Goal: Information Seeking & Learning: Learn about a topic

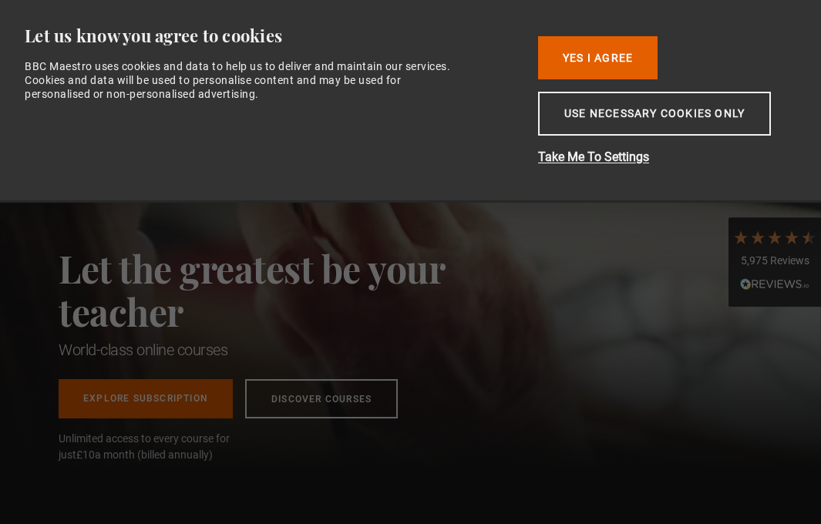
scroll to position [0, 217]
click at [568, 291] on div "Let the greatest be your teacher World-class online courses Explore Subscriptio…" at bounding box center [410, 262] width 821 height 416
click at [644, 67] on button "Yes I Agree" at bounding box center [598, 57] width 120 height 43
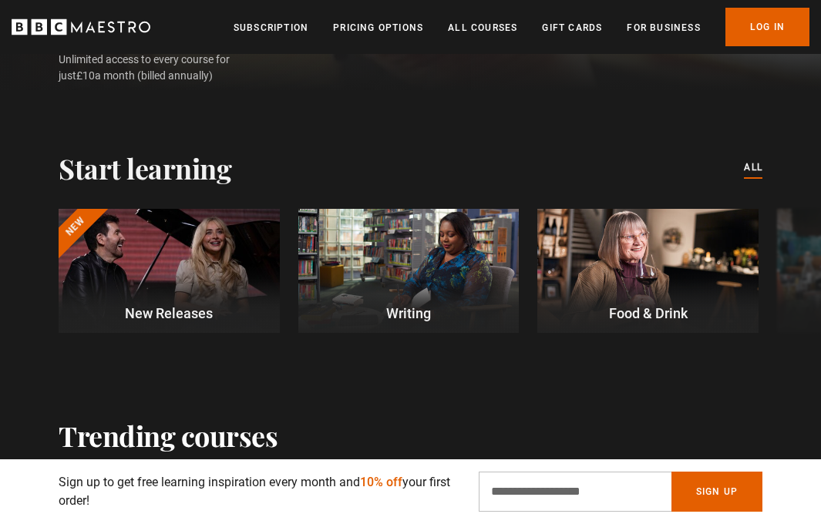
scroll to position [384, 0]
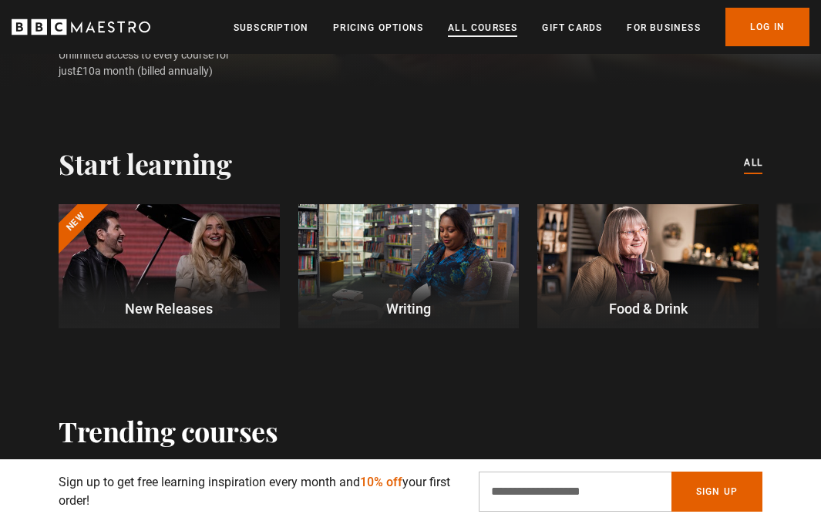
click at [484, 31] on link "All Courses" at bounding box center [482, 27] width 69 height 15
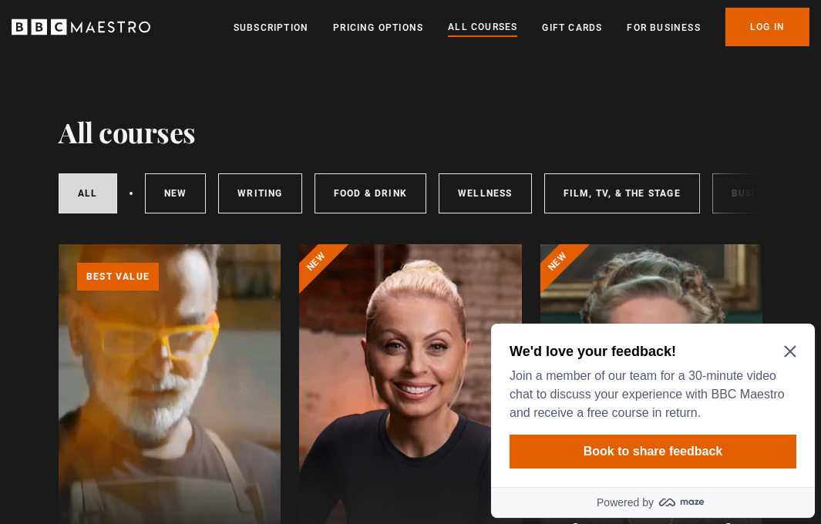
drag, startPoint x: 721, startPoint y: 194, endPoint x: 534, endPoint y: 197, distance: 186.6
click at [534, 197] on div "All courses New courses Writing Food & Drink Wellness Film, TV, & The Stage Bus…" at bounding box center [411, 193] width 704 height 52
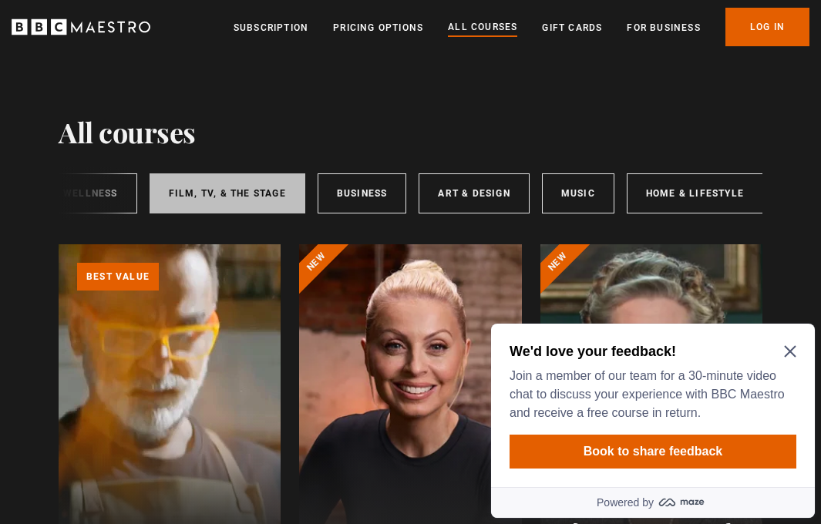
scroll to position [0, 402]
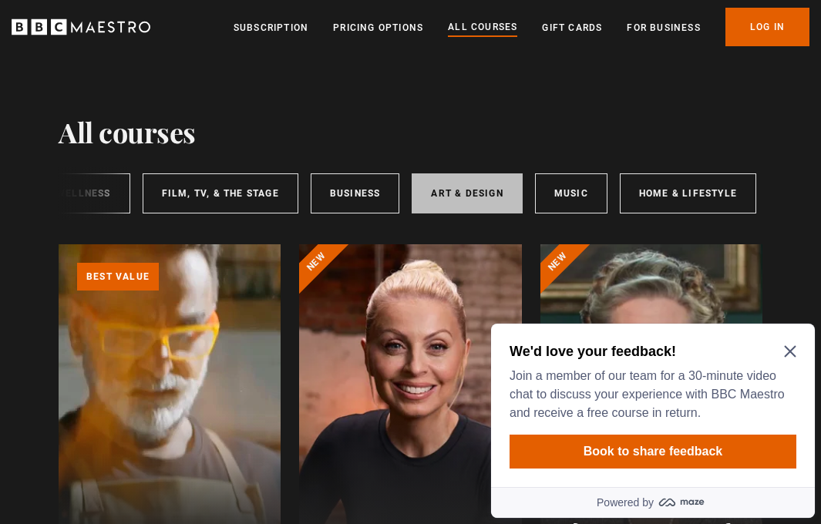
click at [463, 180] on link "Art & Design" at bounding box center [467, 193] width 110 height 40
